Goal: Answer question/provide support

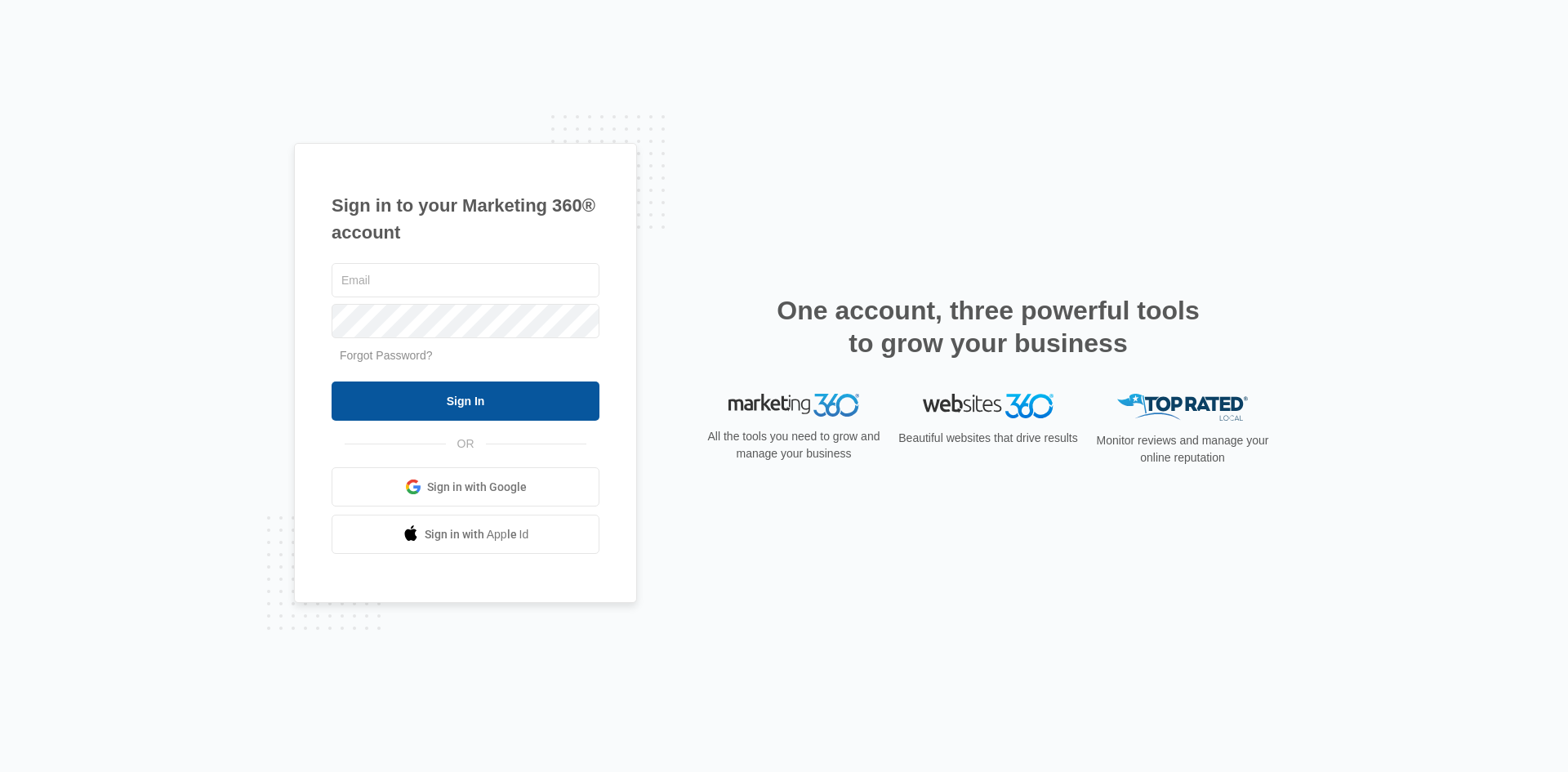
type input "[EMAIL_ADDRESS][PERSON_NAME][DOMAIN_NAME]"
click at [487, 395] on input "Sign In" at bounding box center [465, 401] width 268 height 39
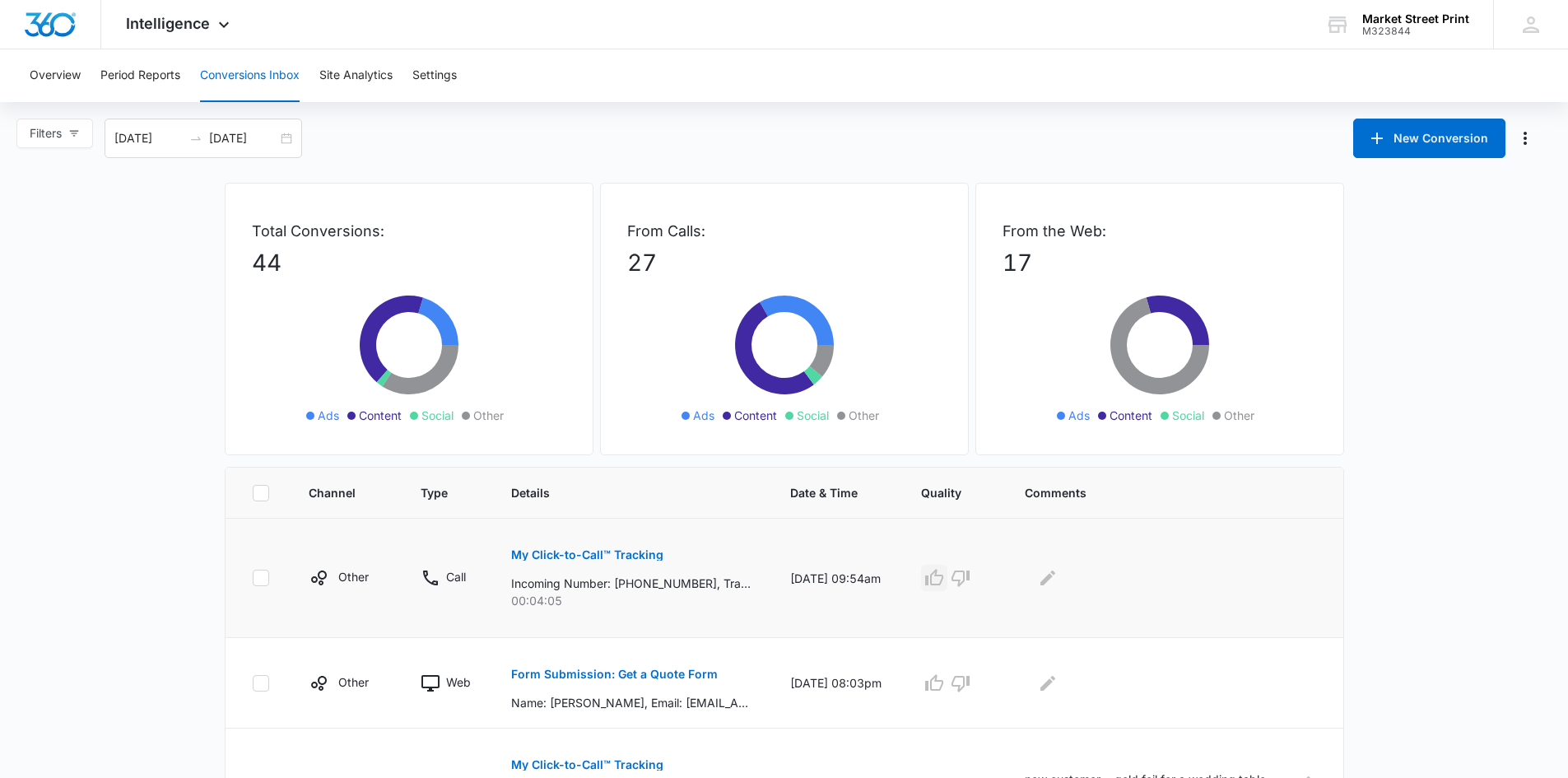
click at [943, 576] on icon "button" at bounding box center [934, 578] width 18 height 16
click at [1055, 578] on icon "Edit Comments" at bounding box center [1047, 578] width 15 height 15
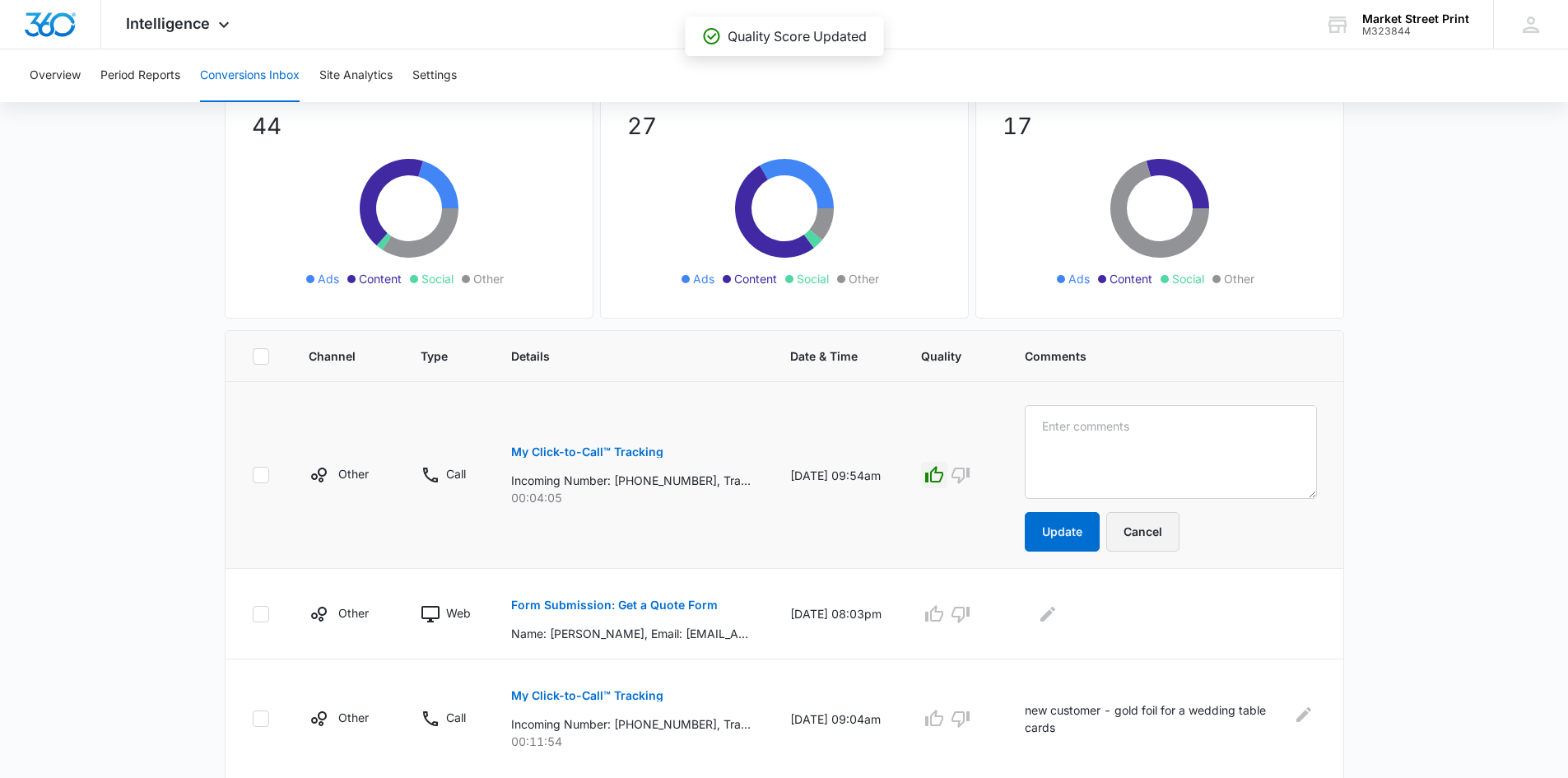
scroll to position [165, 0]
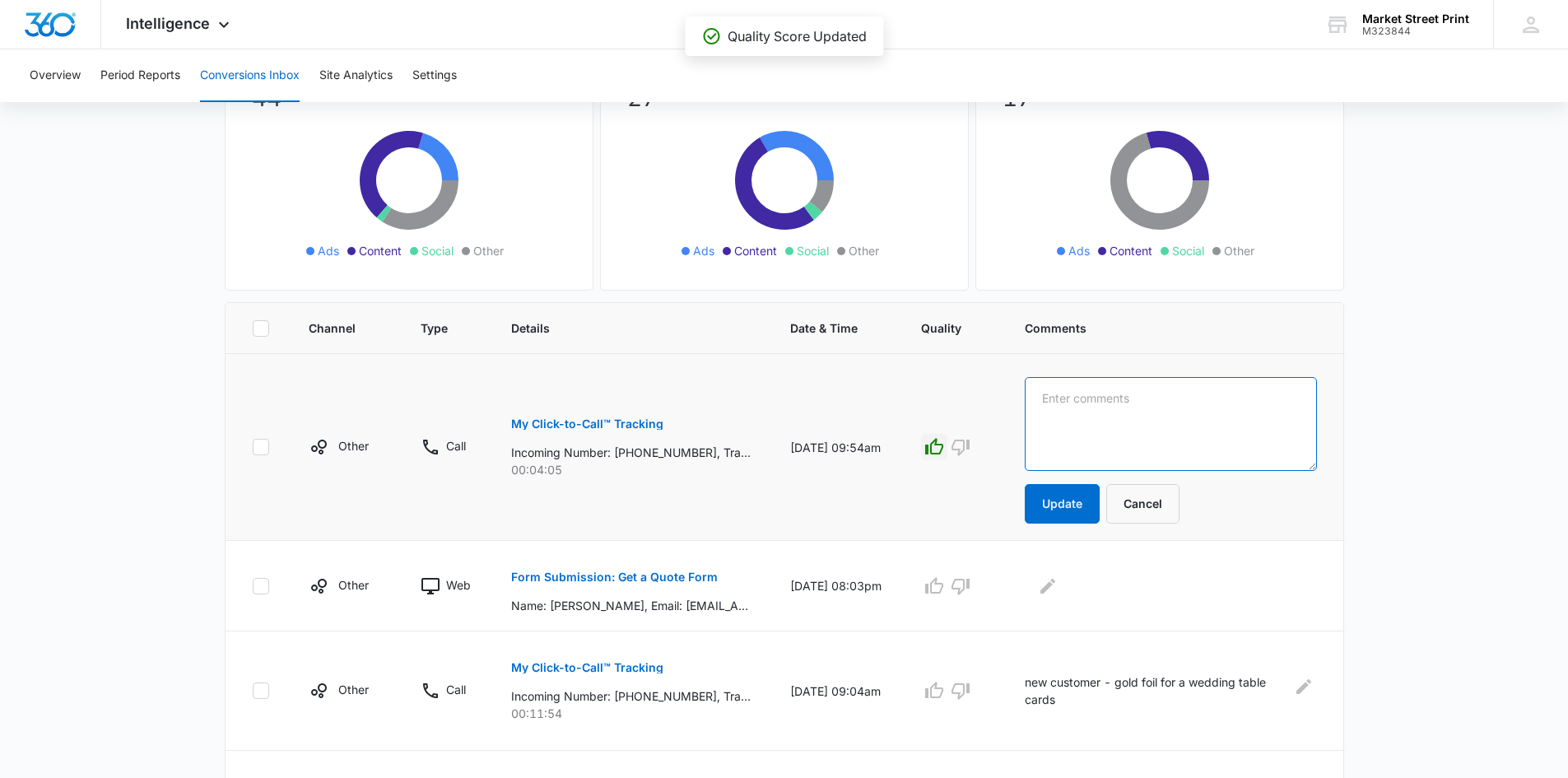
click at [1082, 399] on textarea at bounding box center [1170, 424] width 291 height 94
click at [1063, 400] on textarea "printing save the dates" at bounding box center [1170, 424] width 291 height 94
type textarea "New customer. printing save the dates"
click at [1098, 503] on button "Update" at bounding box center [1062, 503] width 75 height 39
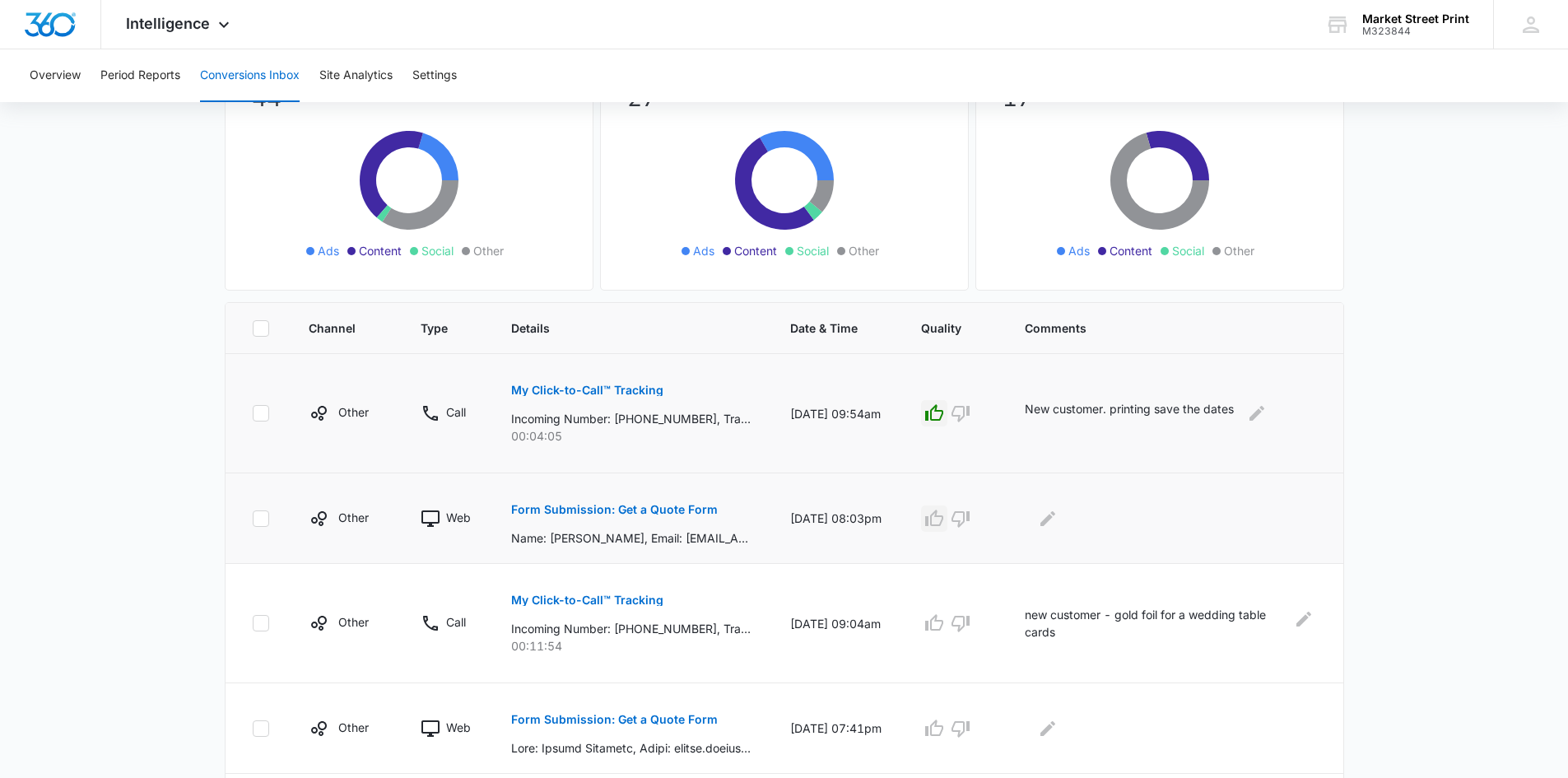
click at [943, 521] on icon "button" at bounding box center [934, 518] width 18 height 16
click at [1058, 524] on icon "Edit Comments" at bounding box center [1047, 519] width 20 height 20
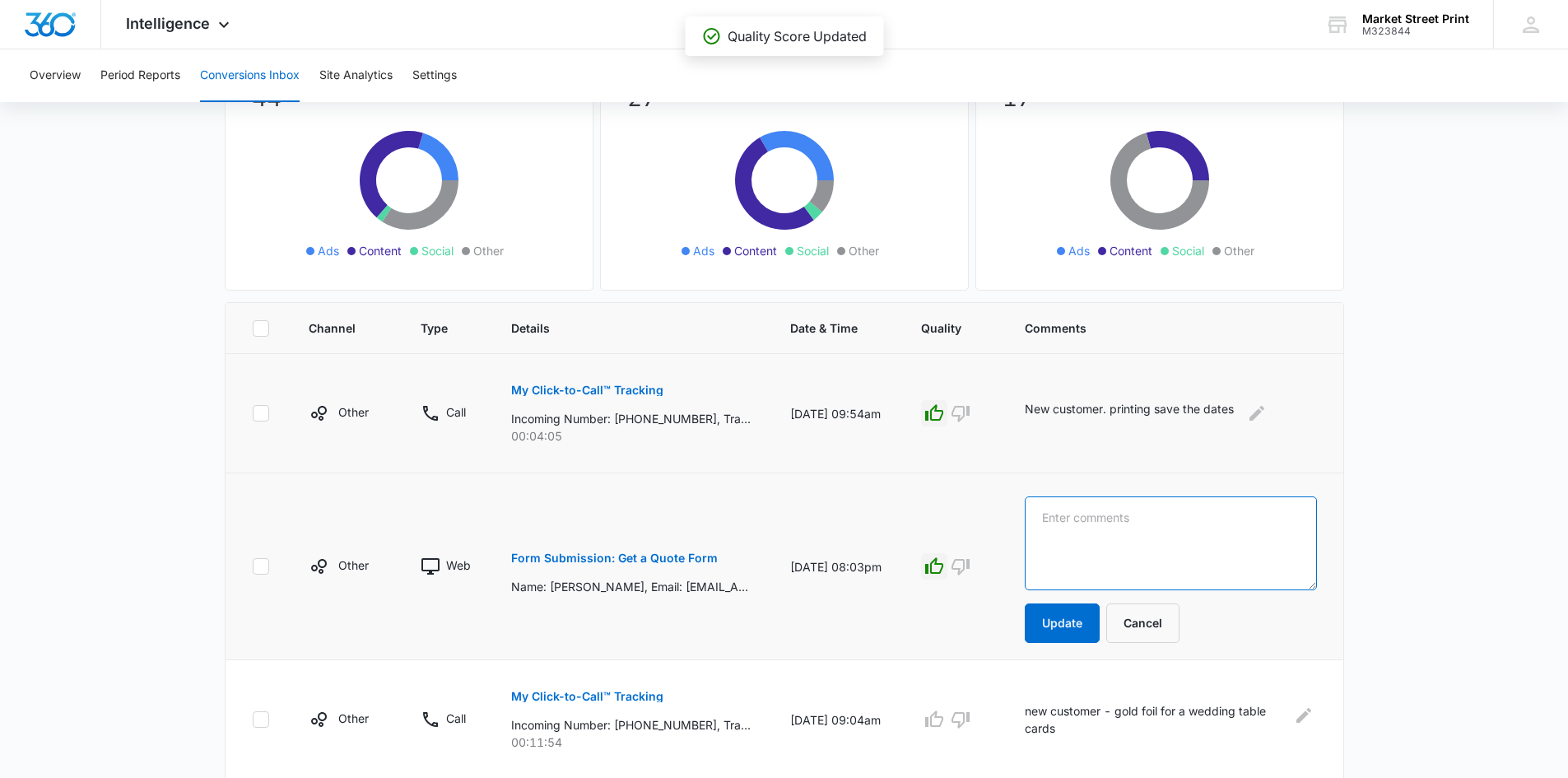
click at [1069, 513] on textarea at bounding box center [1170, 543] width 291 height 94
type textarea "L"
type textarea "Wanted Lamination"
click at [1086, 627] on button "Update" at bounding box center [1062, 622] width 75 height 39
